Goal: Navigation & Orientation: Find specific page/section

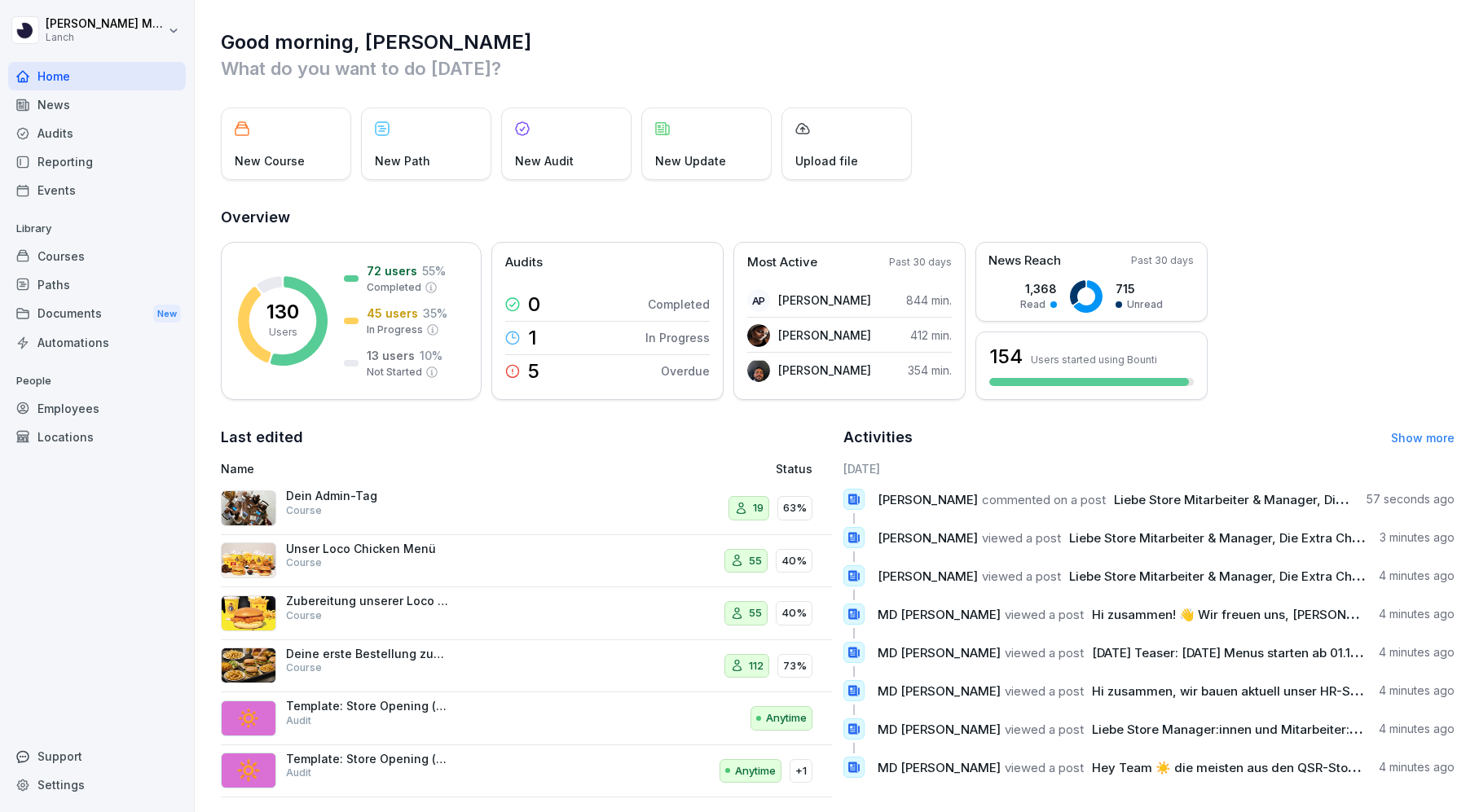
scroll to position [14, 0]
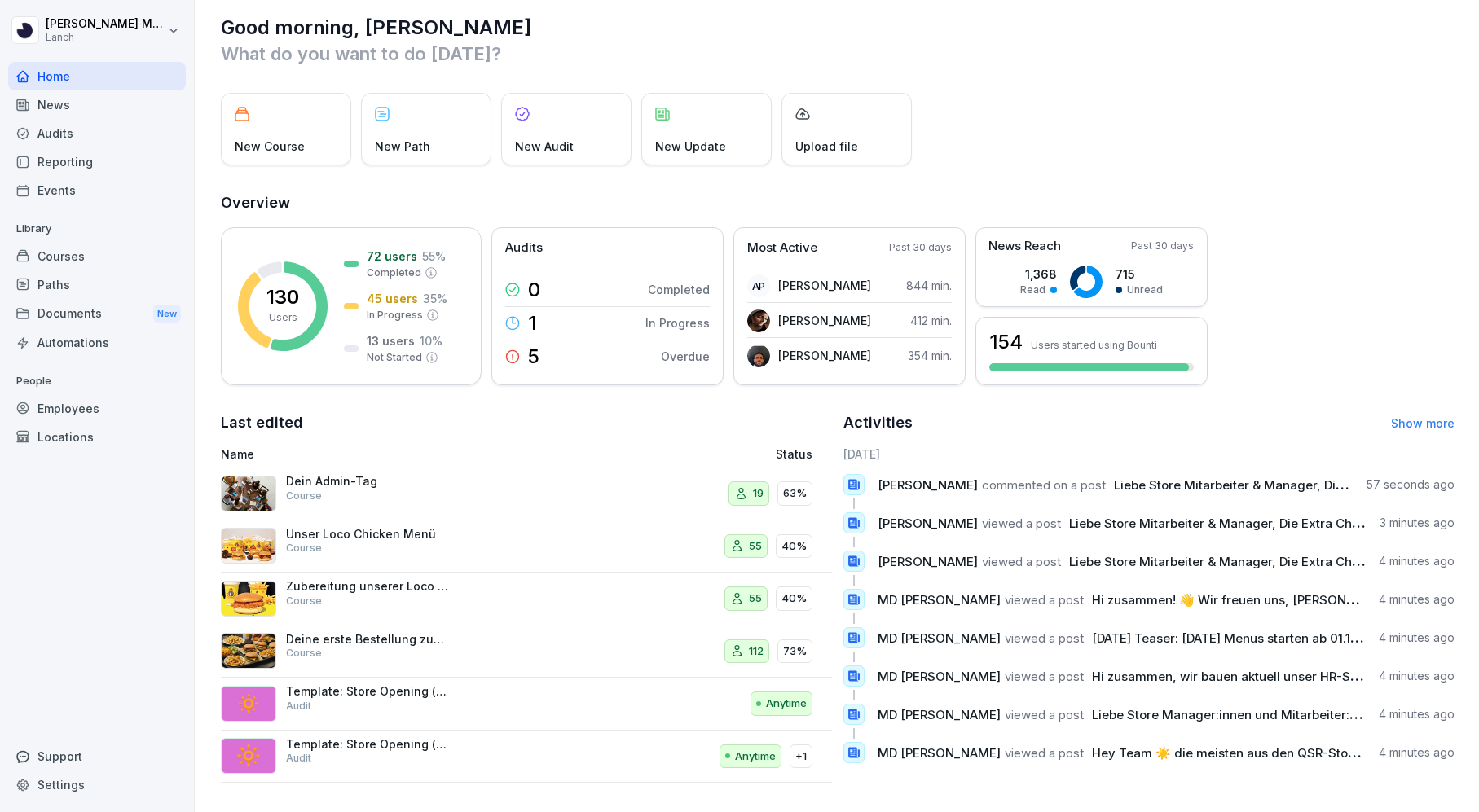
click at [108, 261] on div "Courses" at bounding box center [98, 256] width 178 height 28
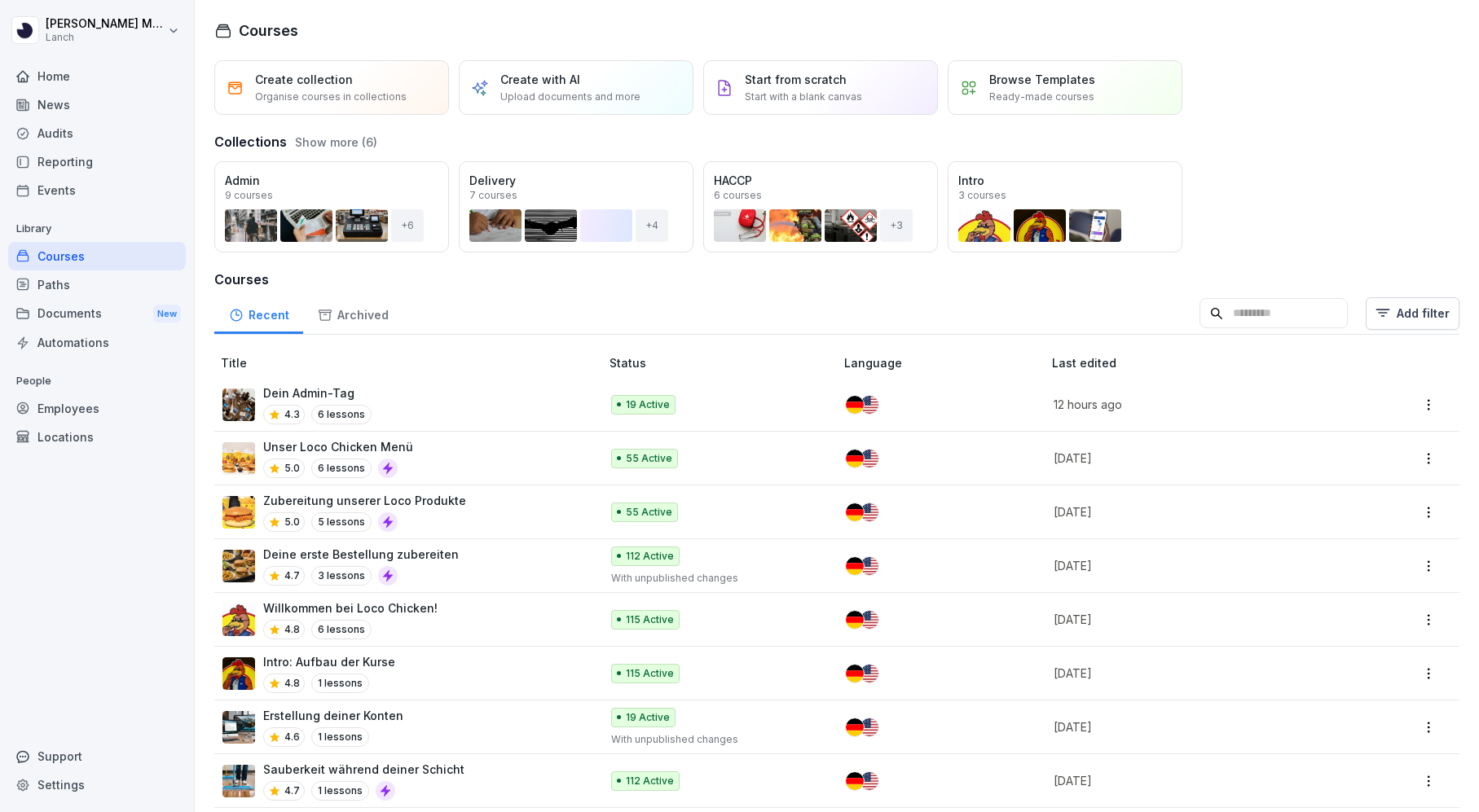
click at [121, 288] on div "Paths" at bounding box center [98, 285] width 178 height 28
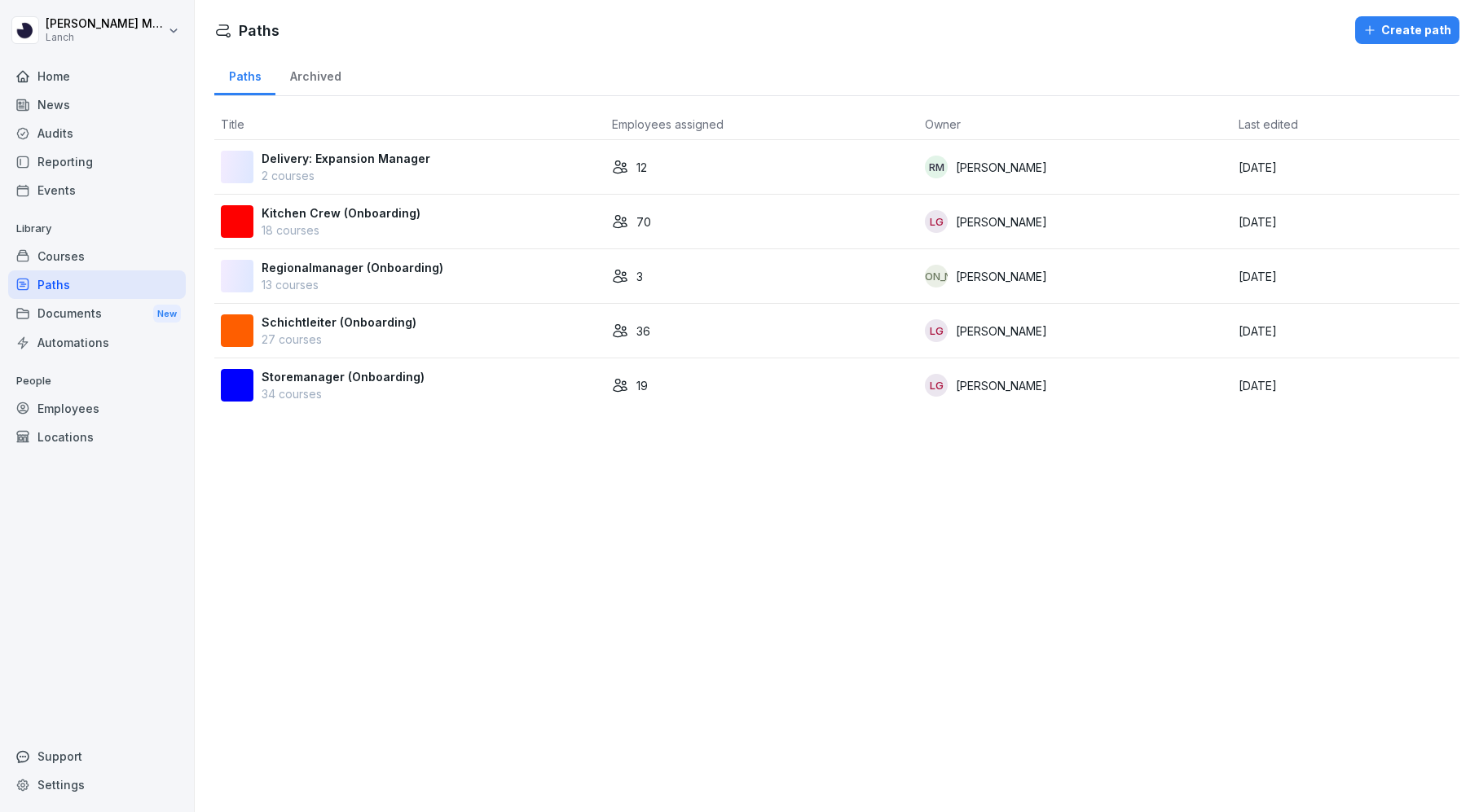
click at [108, 309] on div "Documents New" at bounding box center [98, 314] width 178 height 30
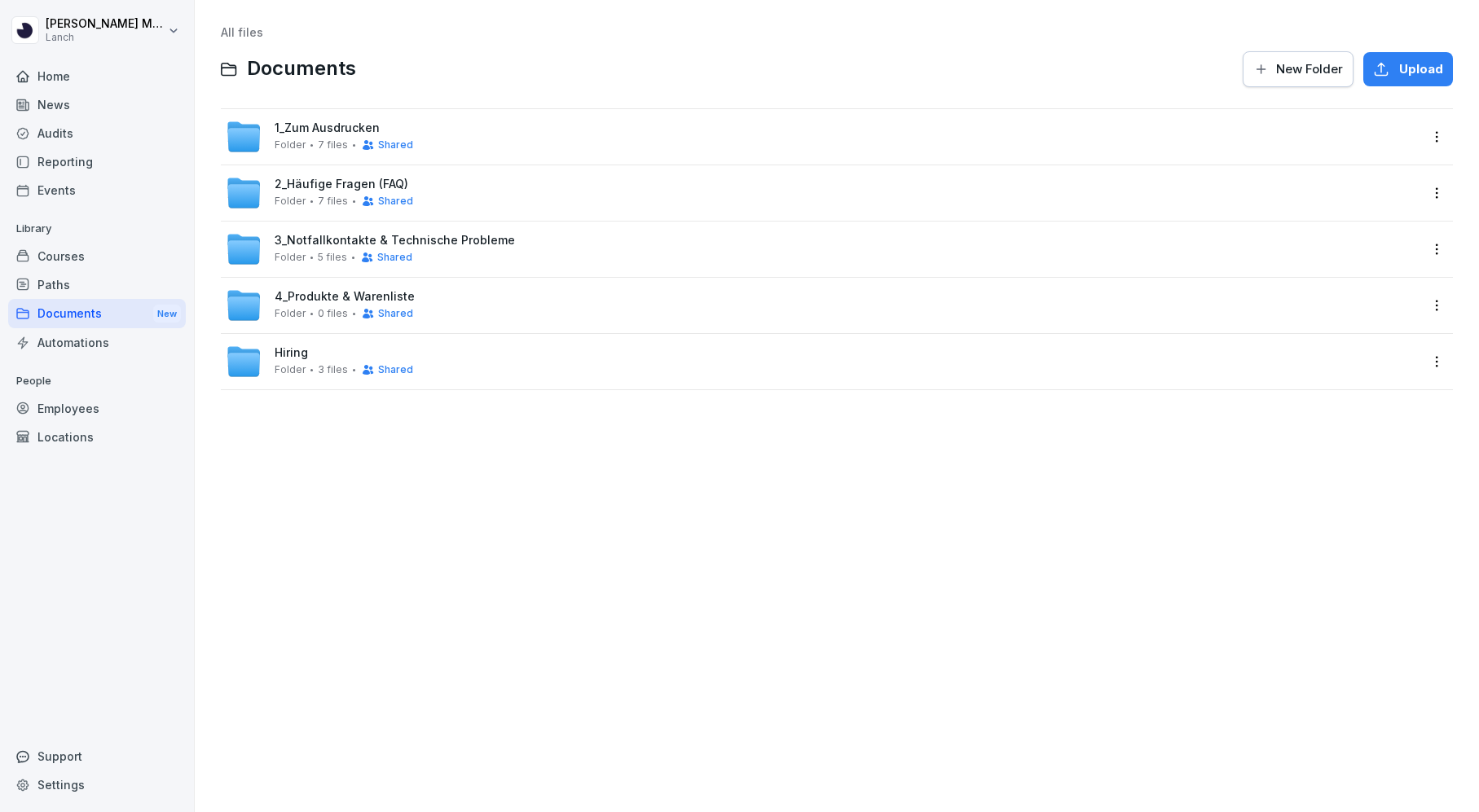
click at [95, 253] on div "Courses" at bounding box center [98, 256] width 178 height 28
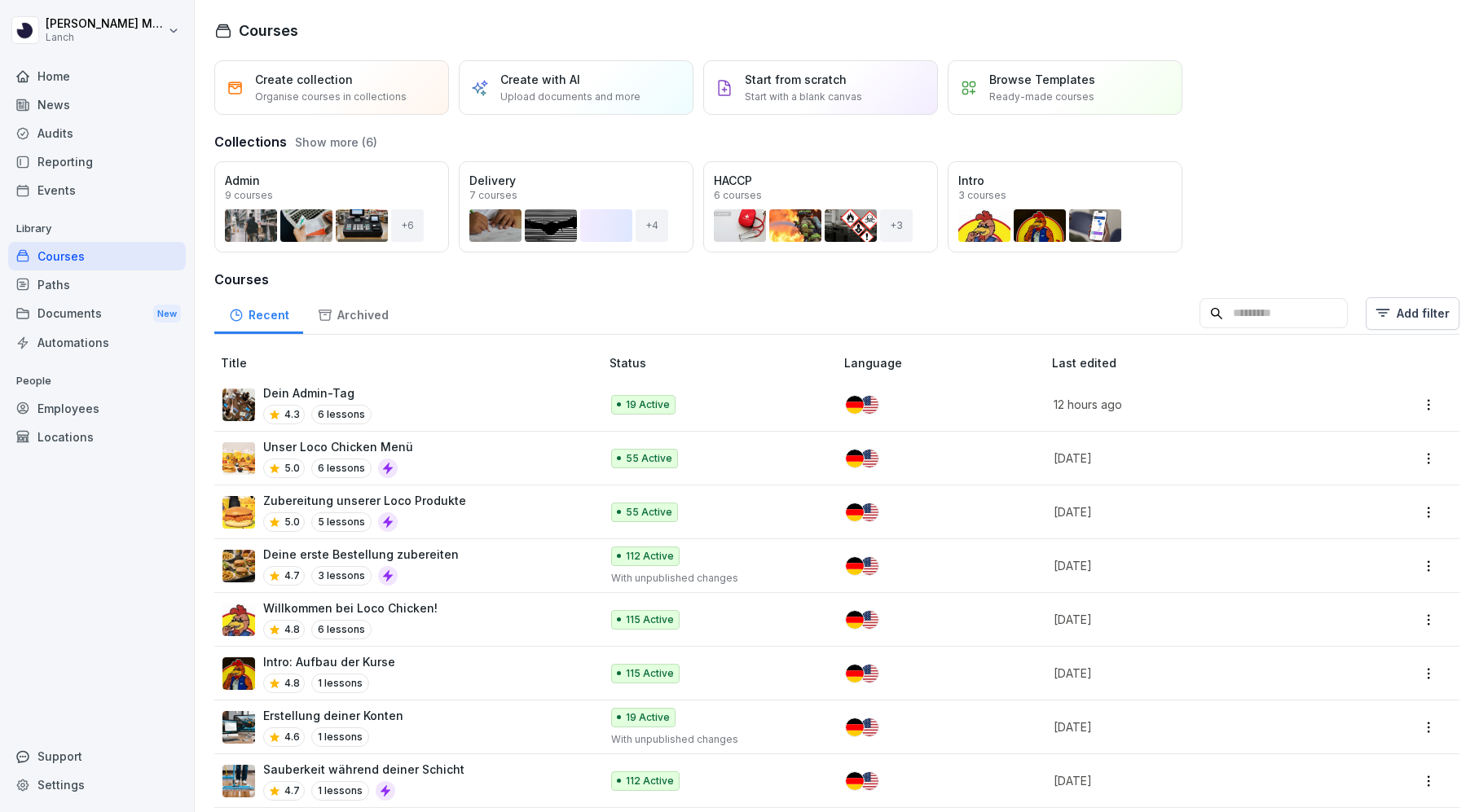
click at [342, 147] on button "Show more (6)" at bounding box center [336, 142] width 82 height 17
